Goal: Use online tool/utility: Utilize a website feature to perform a specific function

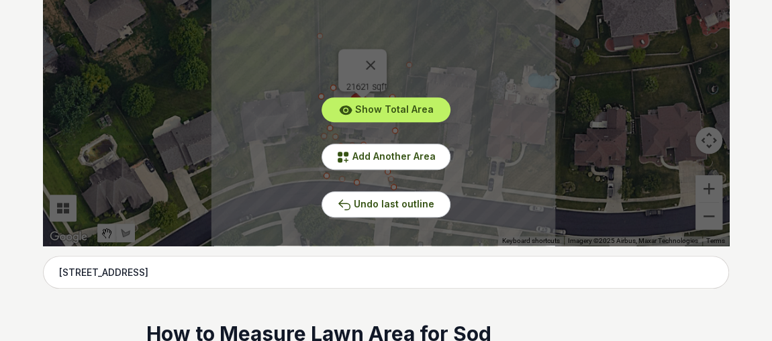
scroll to position [449, 0]
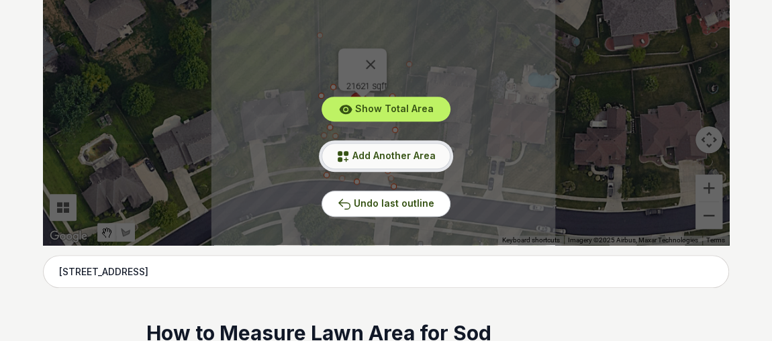
click at [421, 162] on button "Add Another Area" at bounding box center [386, 156] width 129 height 26
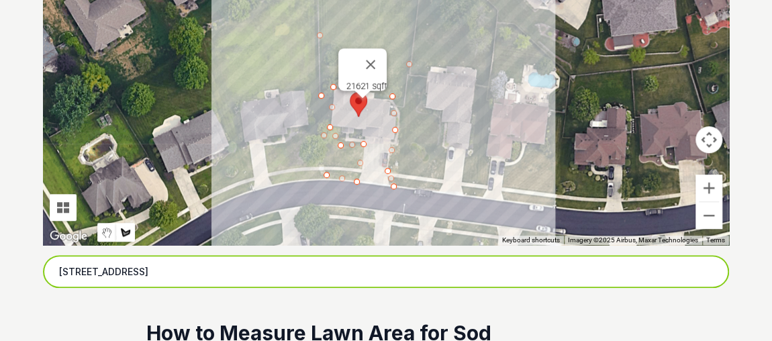
drag, startPoint x: 203, startPoint y: 274, endPoint x: 64, endPoint y: 240, distance: 143.8
click at [64, 240] on div "Pssst - zoom in over here To navigate the map with touch gestures double-tap an…" at bounding box center [386, 43] width 686 height 403
type input "4"
type input "280 mecca"
click at [116, 264] on input "280 mecca" at bounding box center [386, 272] width 686 height 34
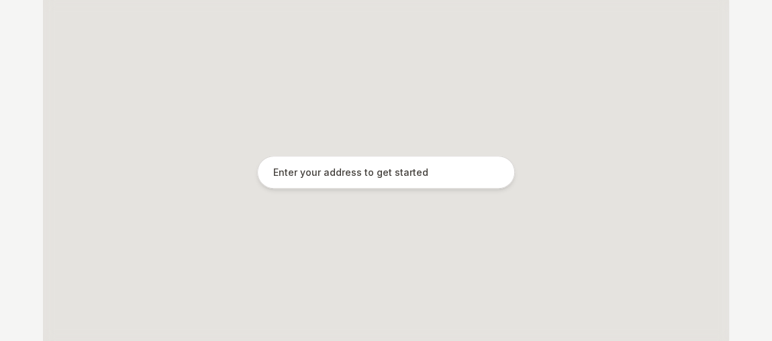
scroll to position [304, 0]
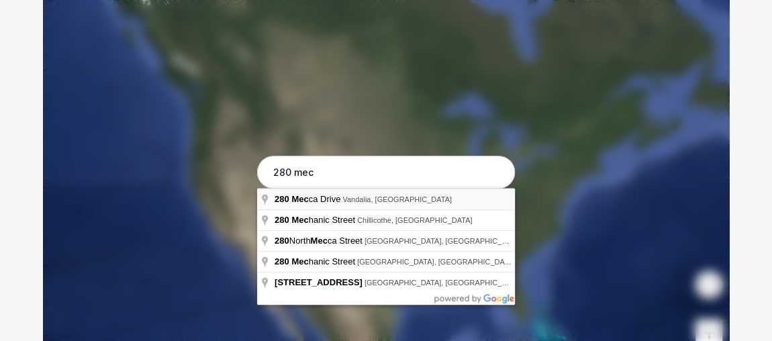
type input "[STREET_ADDRESS]"
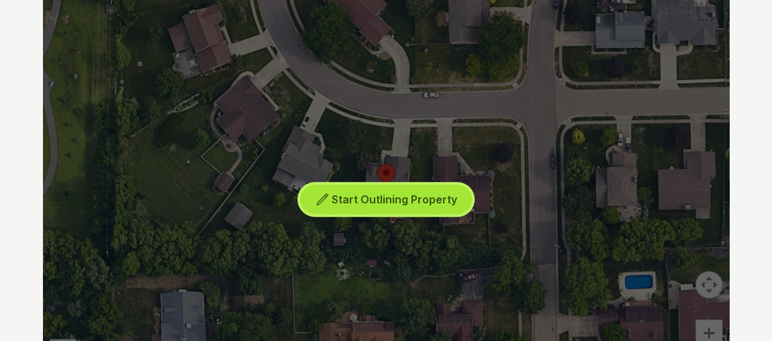
click at [375, 201] on span "Start Outlining Property" at bounding box center [395, 199] width 126 height 13
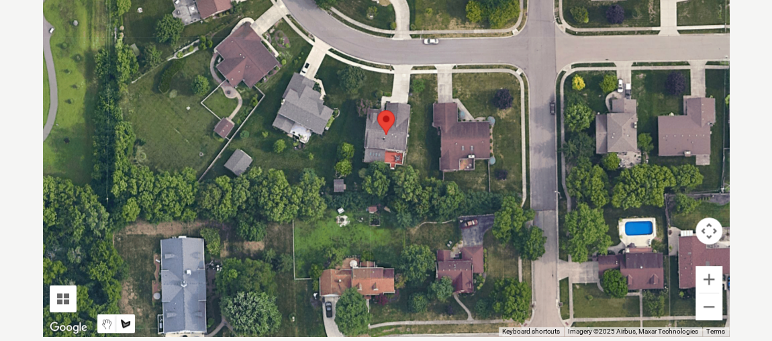
scroll to position [361, 0]
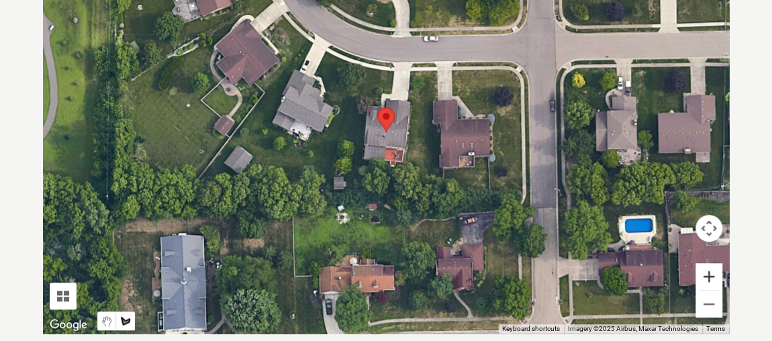
click at [705, 274] on button "Zoom in" at bounding box center [709, 276] width 27 height 27
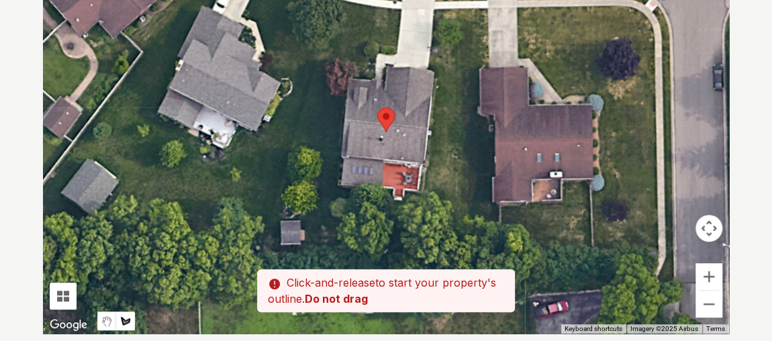
click at [270, 242] on div at bounding box center [386, 132] width 686 height 403
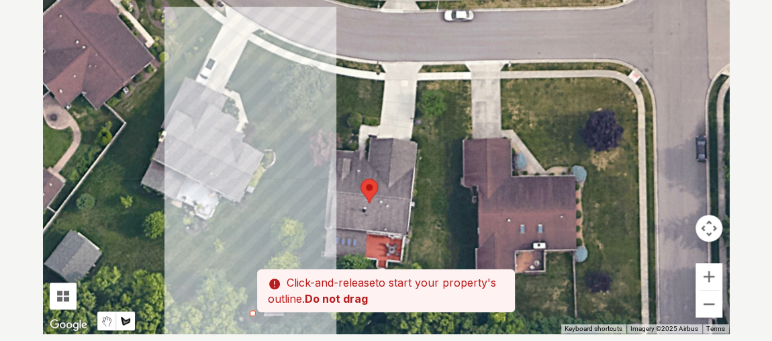
drag, startPoint x: 320, startPoint y: 44, endPoint x: 302, endPoint y: 122, distance: 80.6
click at [302, 122] on div at bounding box center [386, 132] width 686 height 403
click at [320, 56] on div at bounding box center [386, 132] width 686 height 403
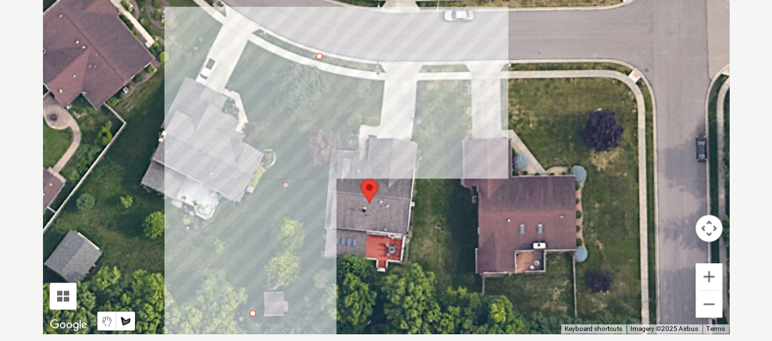
click at [381, 67] on div at bounding box center [386, 132] width 686 height 403
click at [381, 117] on div at bounding box center [386, 132] width 686 height 403
click at [344, 115] on div at bounding box center [386, 132] width 686 height 403
click at [312, 136] on div at bounding box center [386, 132] width 686 height 403
click at [321, 171] on div at bounding box center [386, 132] width 686 height 403
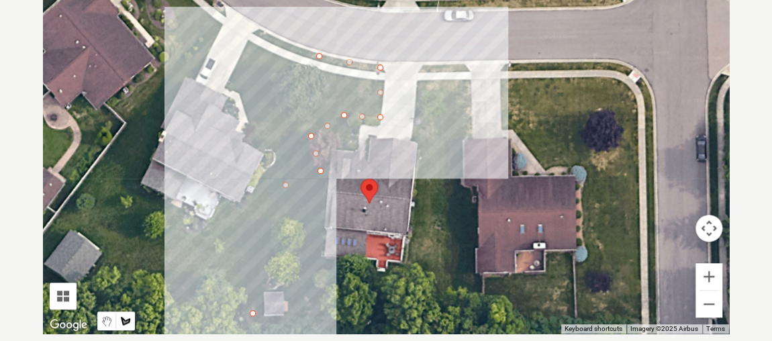
click at [321, 256] on div at bounding box center [386, 132] width 686 height 403
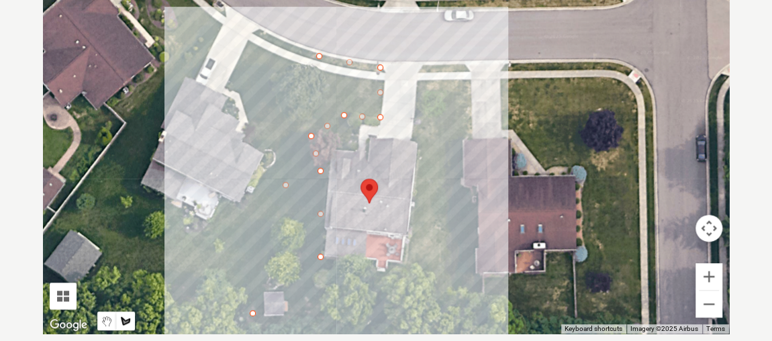
click at [379, 273] on div at bounding box center [386, 132] width 686 height 403
click at [410, 258] on div at bounding box center [386, 132] width 686 height 403
click at [422, 64] on div at bounding box center [386, 132] width 686 height 403
click at [441, 64] on div at bounding box center [386, 132] width 686 height 403
click at [436, 251] on div at bounding box center [386, 132] width 686 height 403
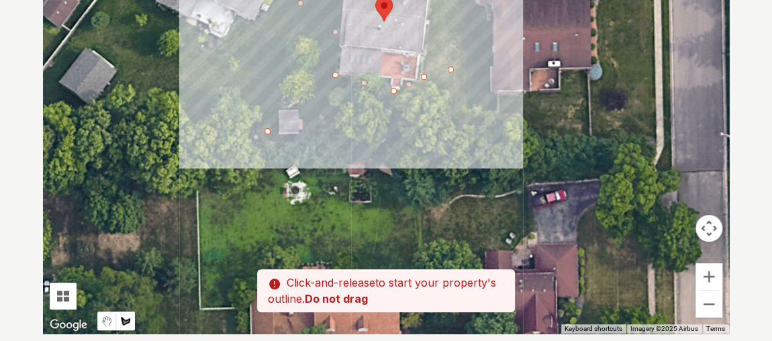
drag, startPoint x: 428, startPoint y: 286, endPoint x: 442, endPoint y: 97, distance: 189.2
click at [442, 97] on div at bounding box center [386, 132] width 686 height 403
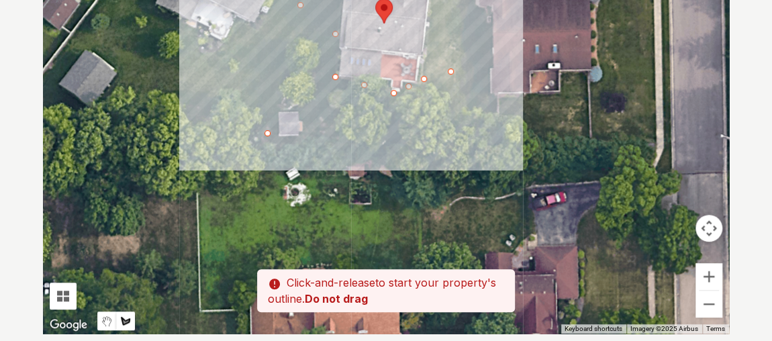
click at [452, 136] on div at bounding box center [386, 132] width 686 height 403
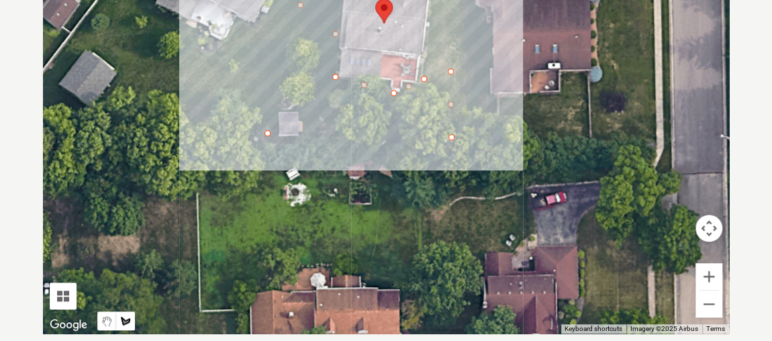
click at [324, 130] on div at bounding box center [386, 132] width 686 height 403
click at [296, 112] on div at bounding box center [386, 132] width 686 height 403
click at [268, 130] on div at bounding box center [386, 132] width 686 height 403
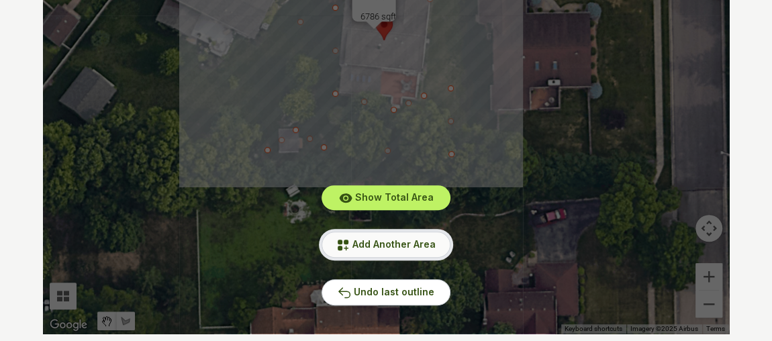
click at [387, 243] on span "Add Another Area" at bounding box center [393, 243] width 83 height 11
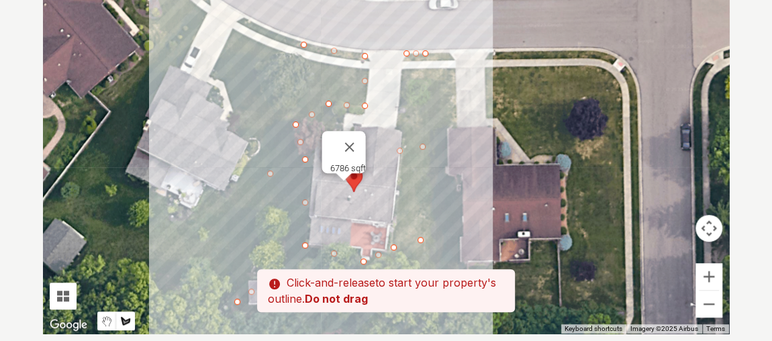
drag, startPoint x: 486, startPoint y: 89, endPoint x: 455, endPoint y: 242, distance: 156.2
click at [455, 242] on div at bounding box center [386, 132] width 686 height 403
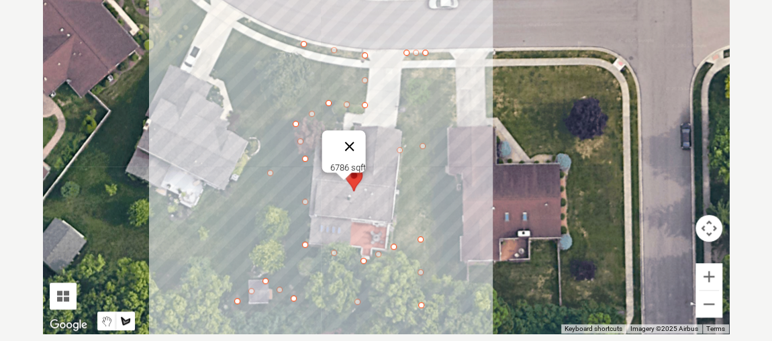
click at [358, 139] on button "Close" at bounding box center [350, 146] width 32 height 32
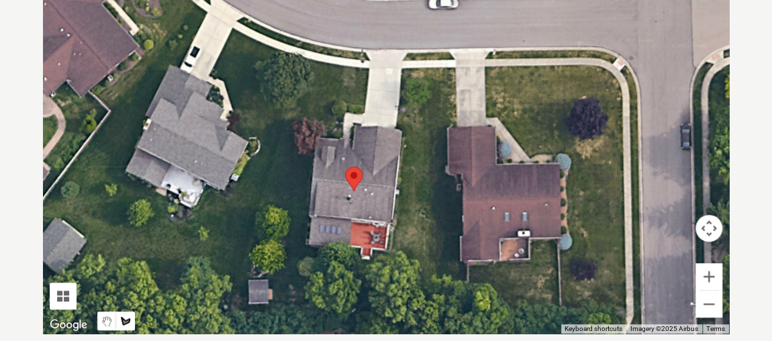
click at [285, 100] on div at bounding box center [386, 132] width 686 height 403
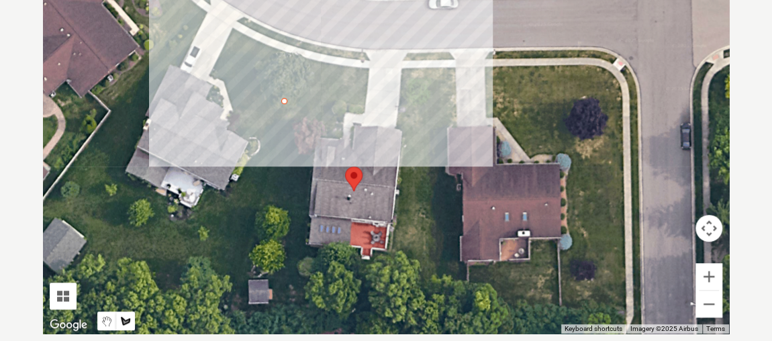
click at [363, 106] on div at bounding box center [386, 132] width 686 height 403
click at [370, 53] on div at bounding box center [386, 132] width 686 height 403
click at [356, 51] on div at bounding box center [386, 132] width 686 height 403
click at [299, 39] on div at bounding box center [386, 132] width 686 height 403
click at [282, 99] on div at bounding box center [386, 132] width 686 height 403
